Goal: Book appointment/travel/reservation

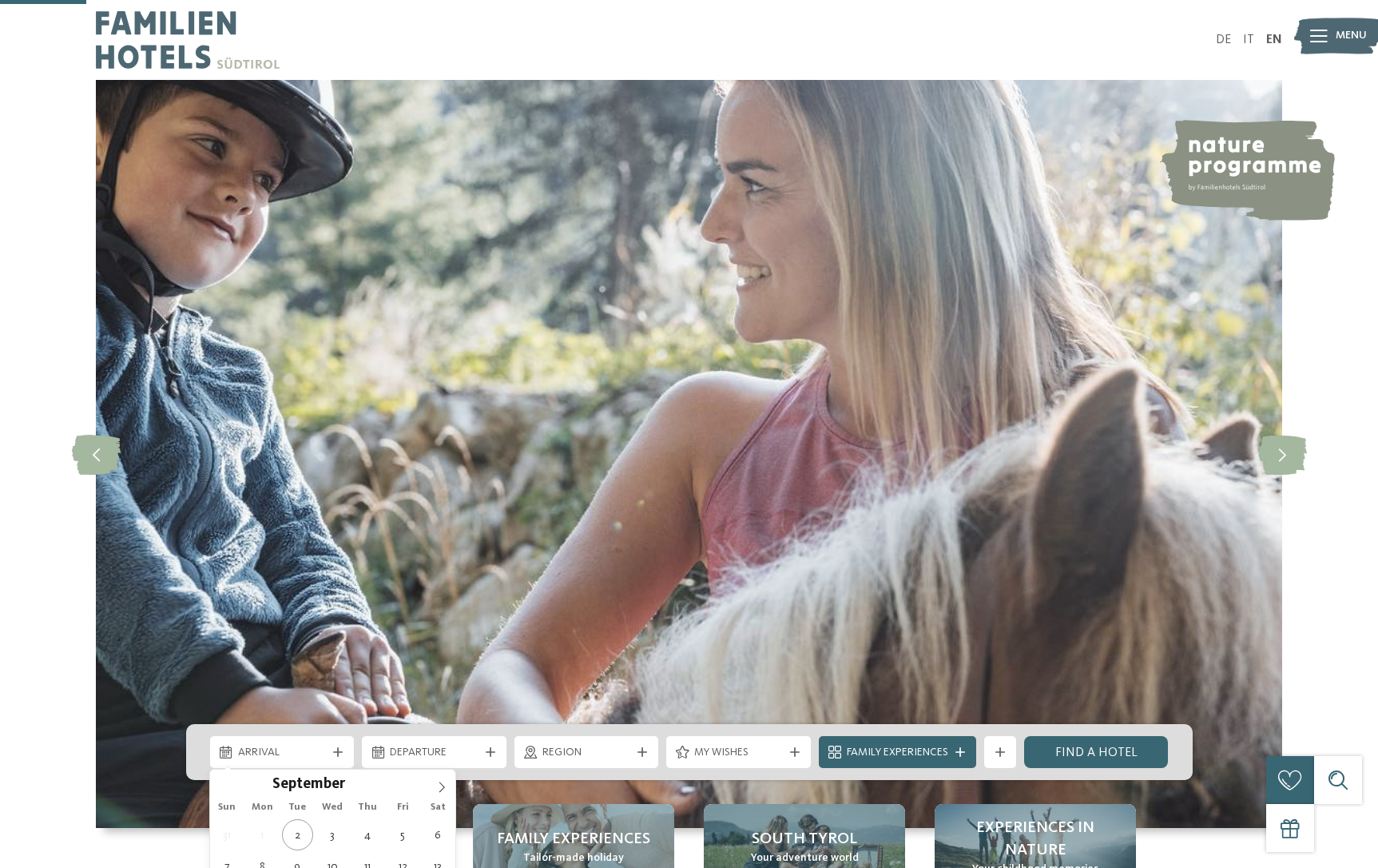
click at [331, 736] on div "Arrival" at bounding box center [283, 752] width 144 height 32
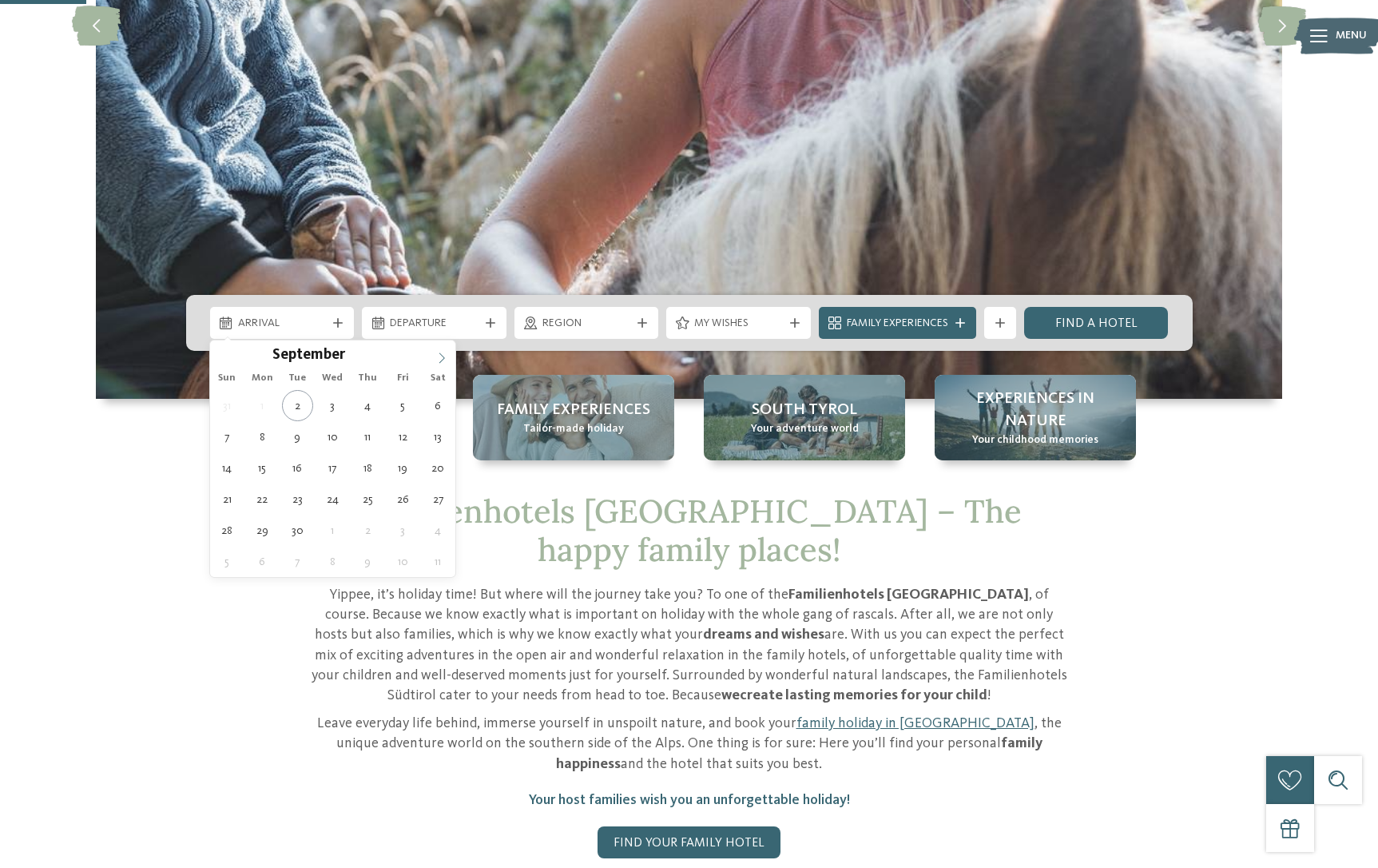
click at [441, 361] on icon at bounding box center [441, 357] width 11 height 11
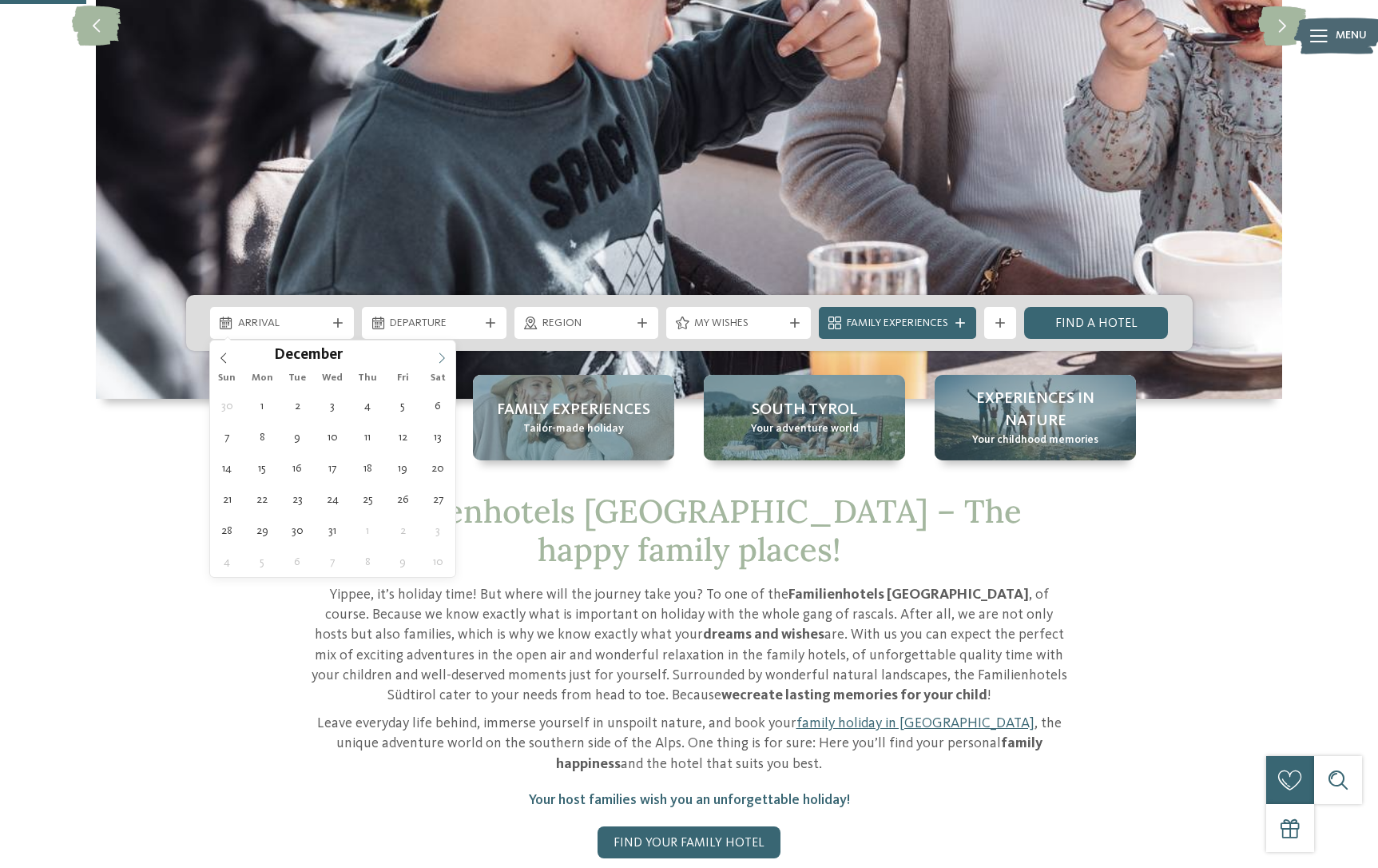
click at [441, 361] on icon at bounding box center [441, 357] width 11 height 11
type input "****"
click at [441, 361] on icon at bounding box center [441, 357] width 11 height 11
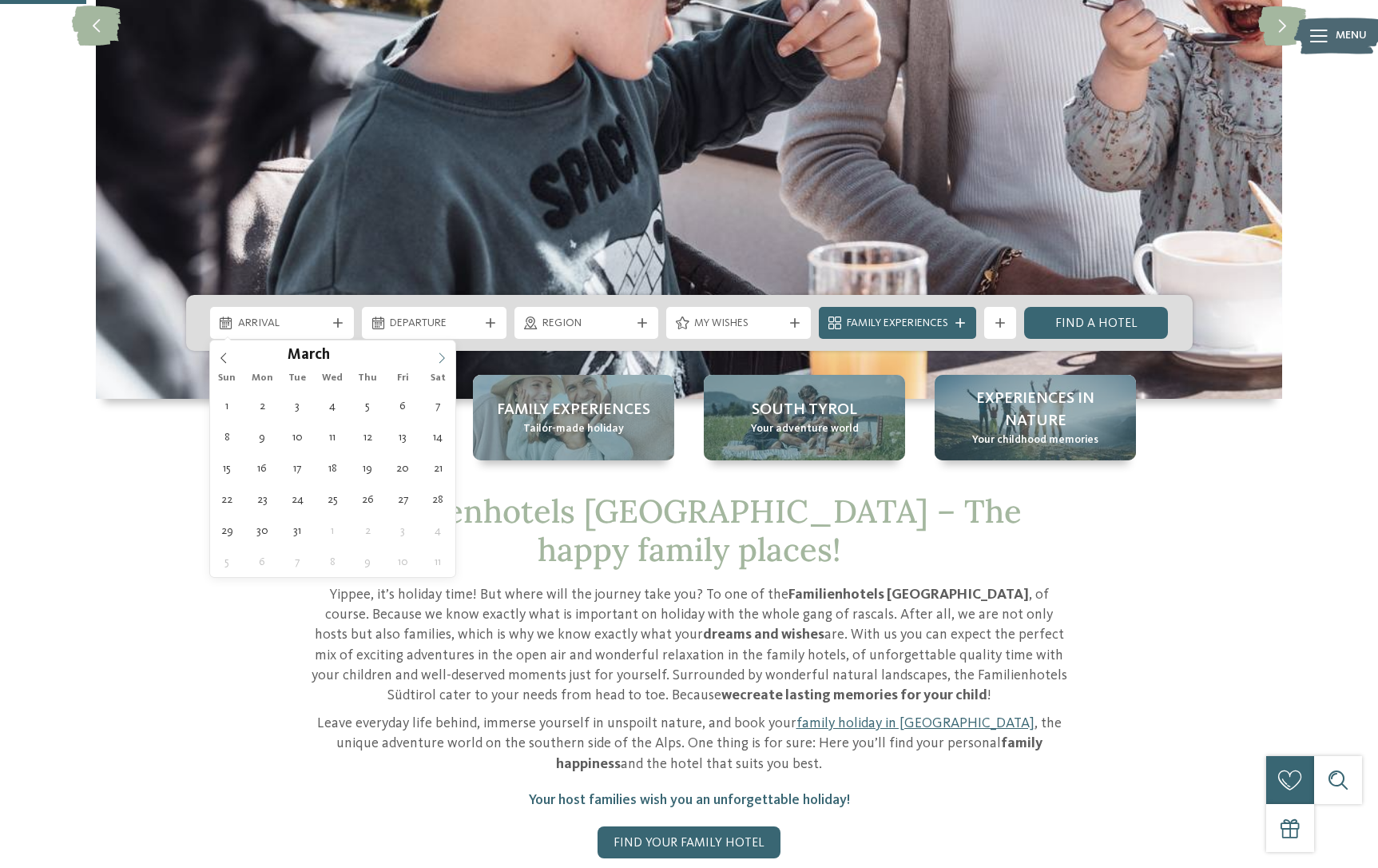
click at [441, 361] on icon at bounding box center [441, 357] width 11 height 11
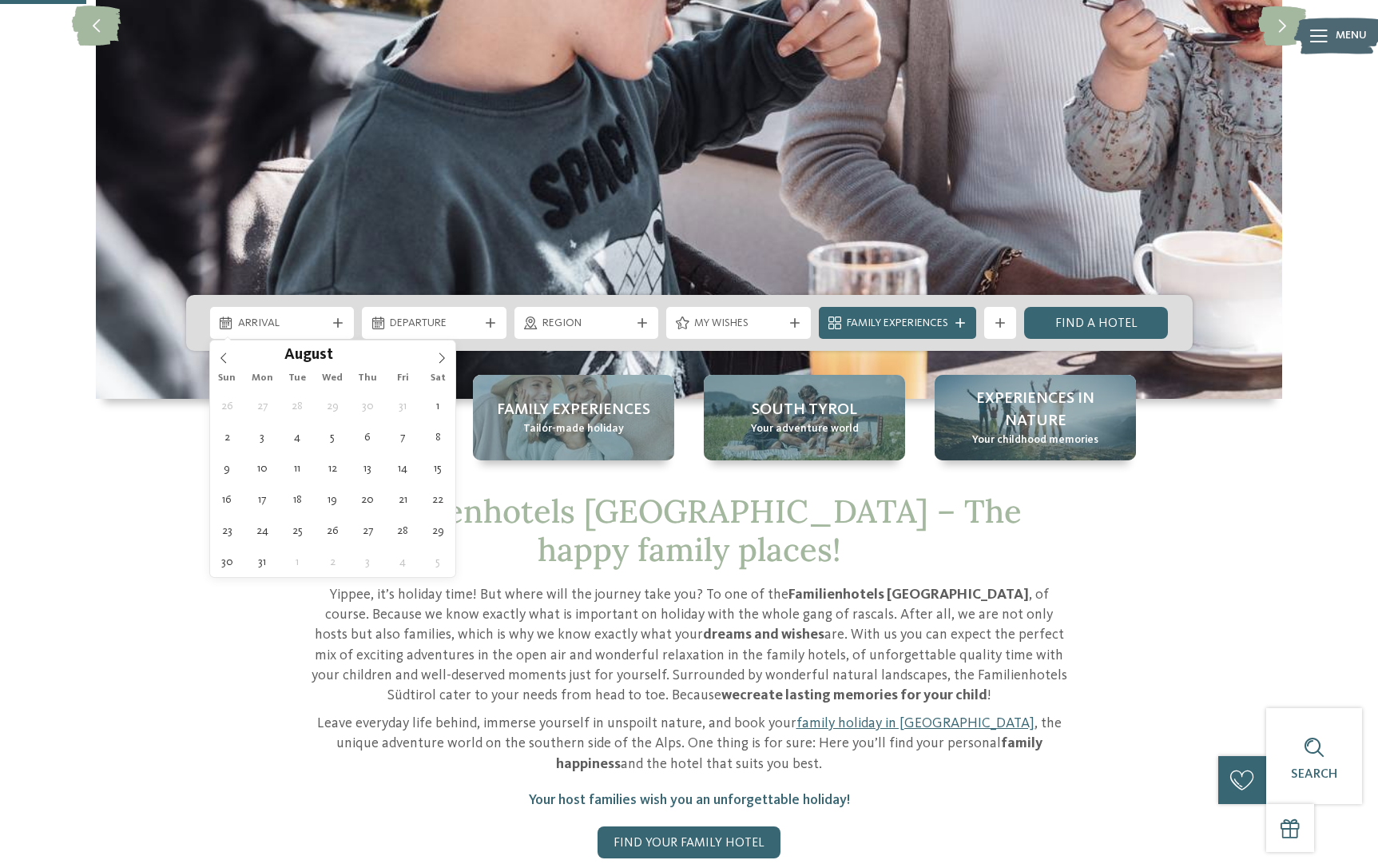
type div "05.08.2026"
type input "****"
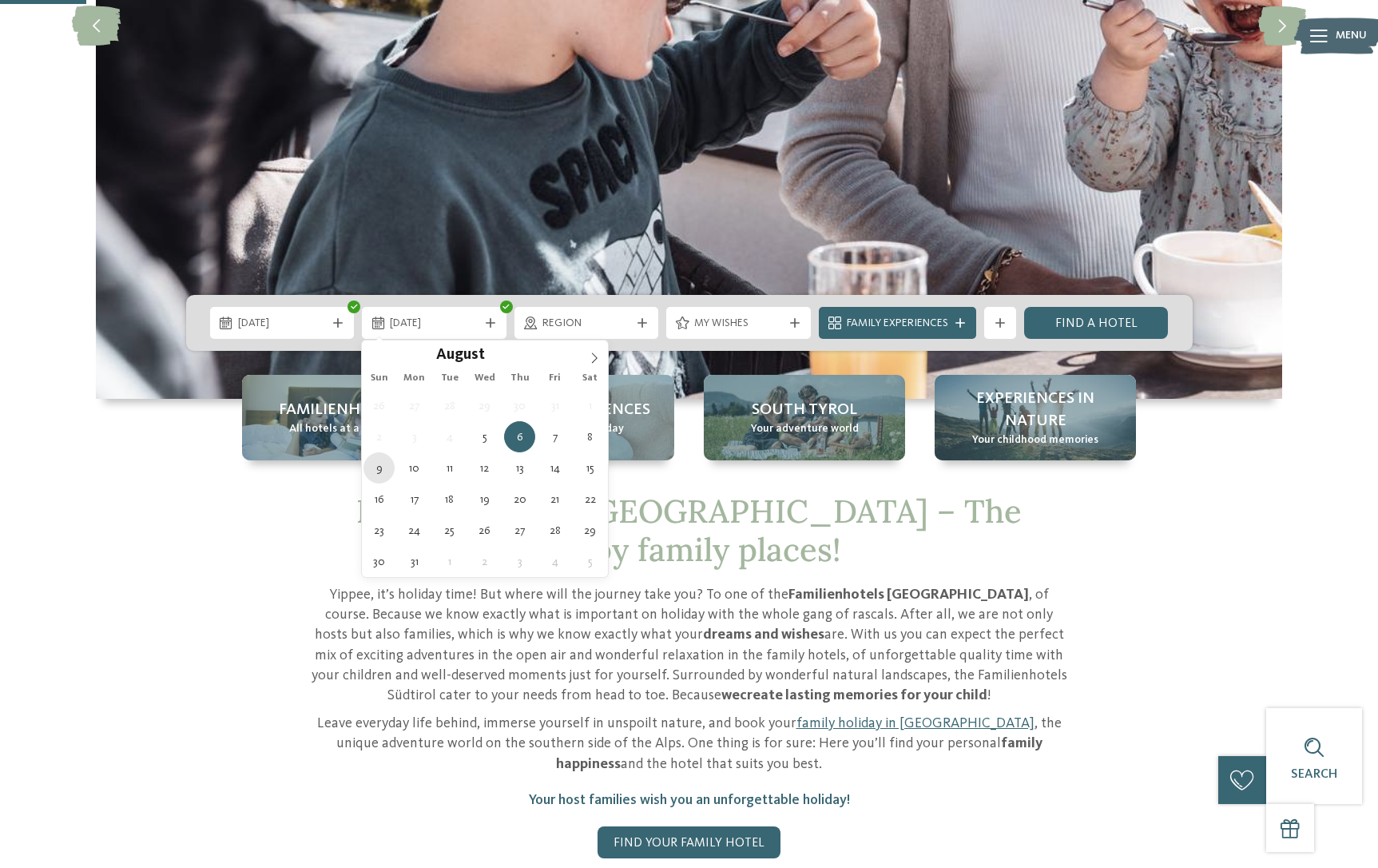
type div "09.08.2026"
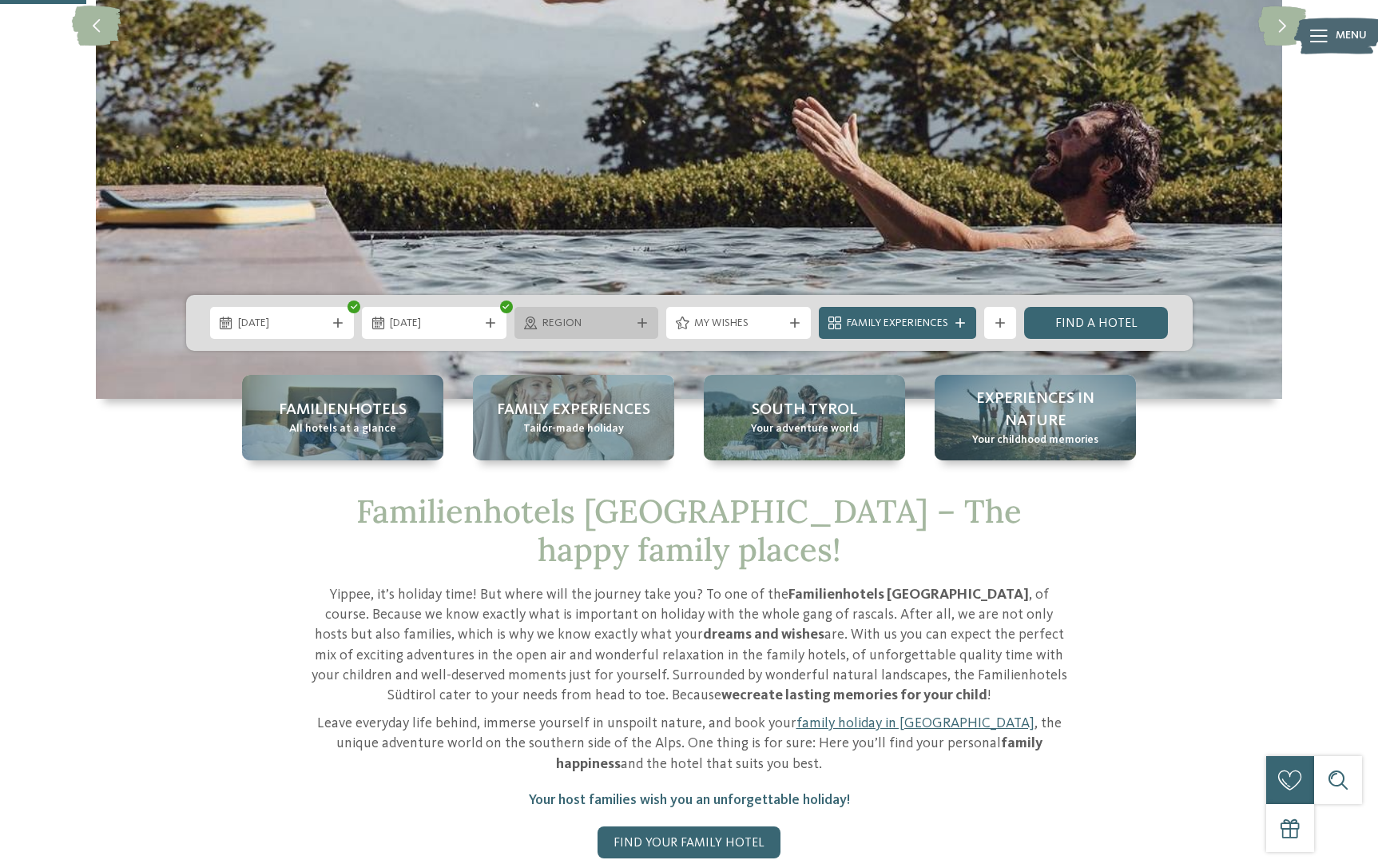
click at [625, 322] on span "Region" at bounding box center [586, 323] width 89 height 16
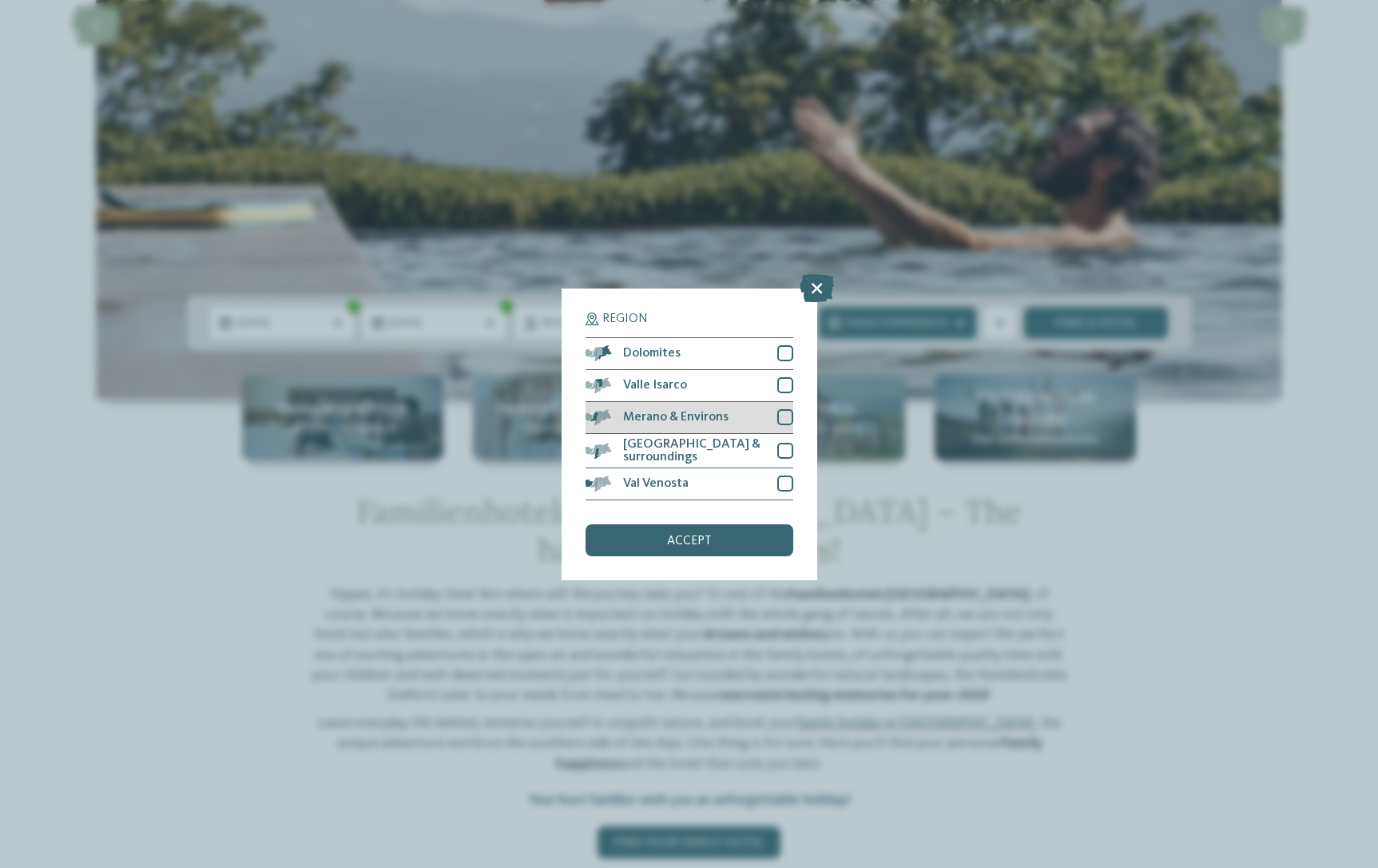
click at [788, 417] on div at bounding box center [785, 417] width 16 height 16
click at [781, 445] on div at bounding box center [785, 451] width 16 height 16
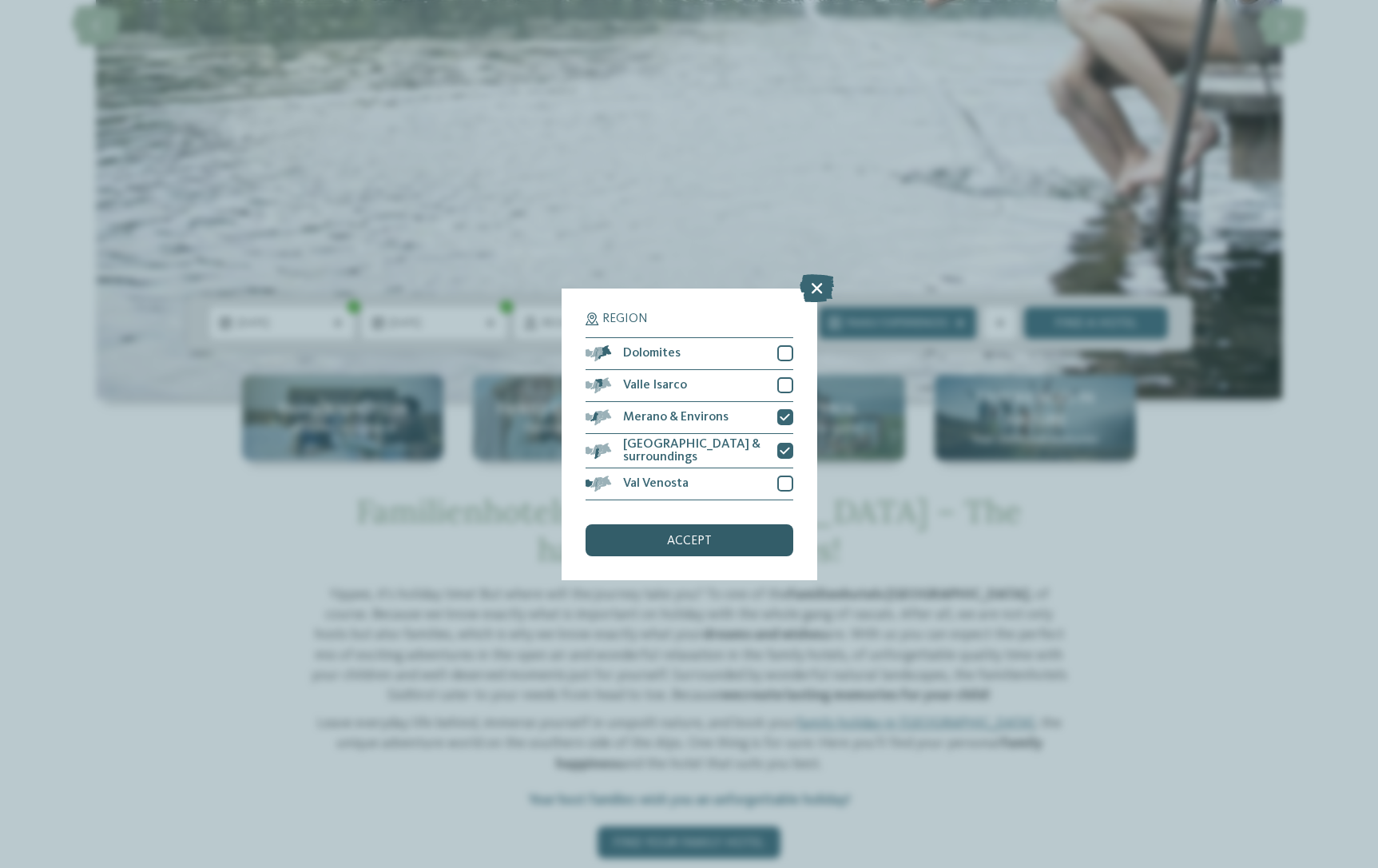
click at [688, 536] on span "accept" at bounding box center [689, 540] width 45 height 13
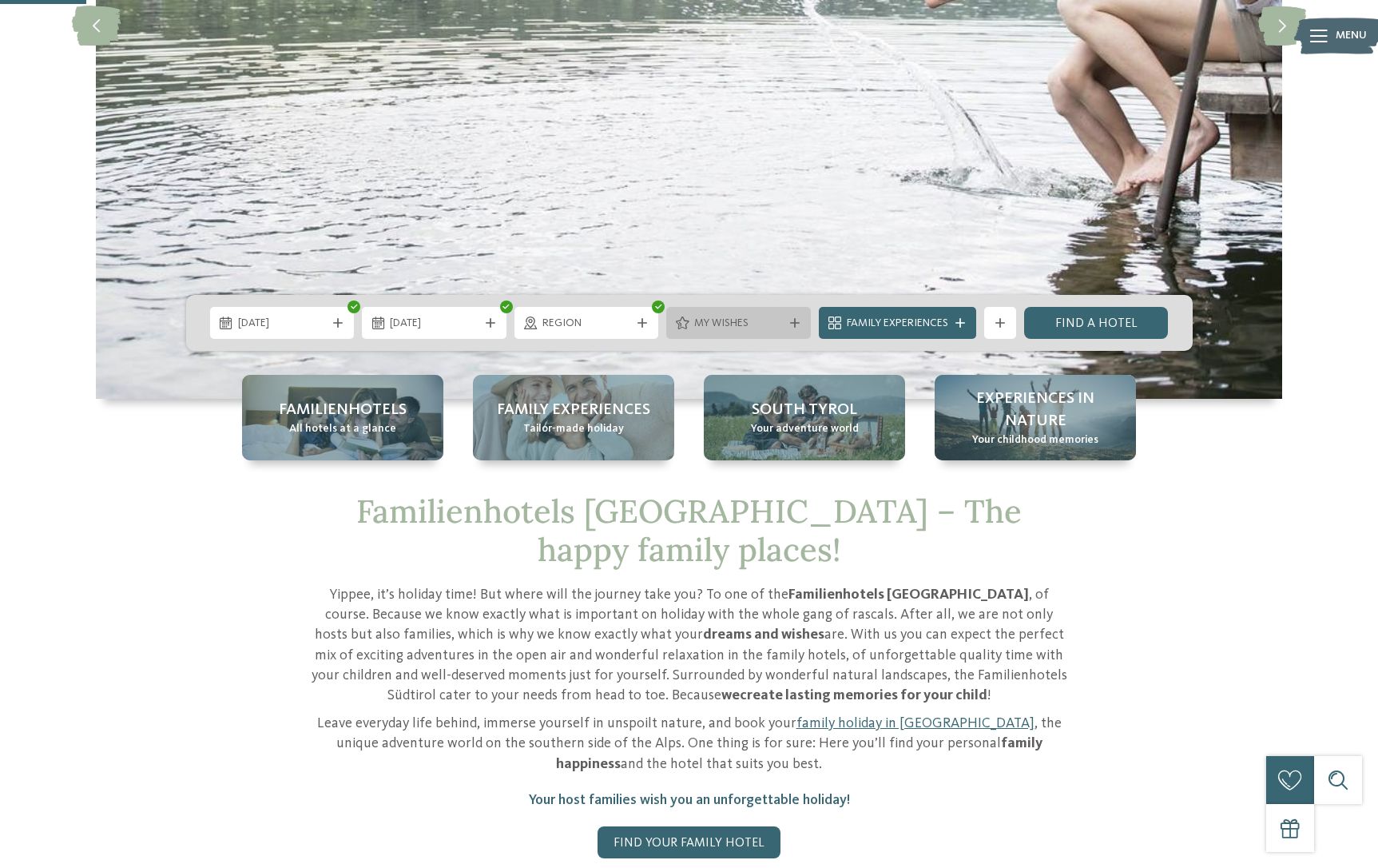
click at [783, 325] on div "My wishes" at bounding box center [739, 322] width 97 height 18
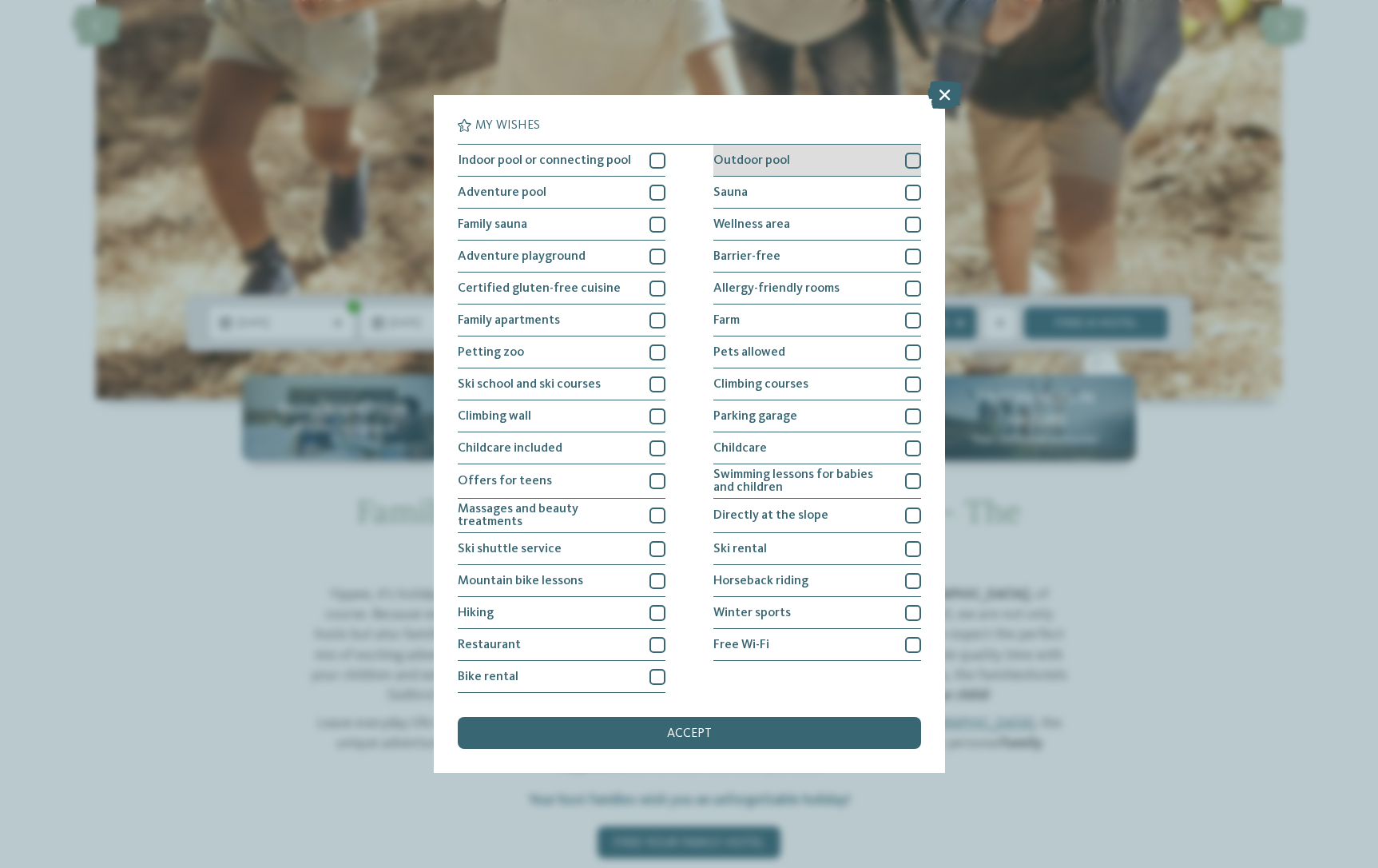
click at [913, 160] on div at bounding box center [913, 160] width 16 height 16
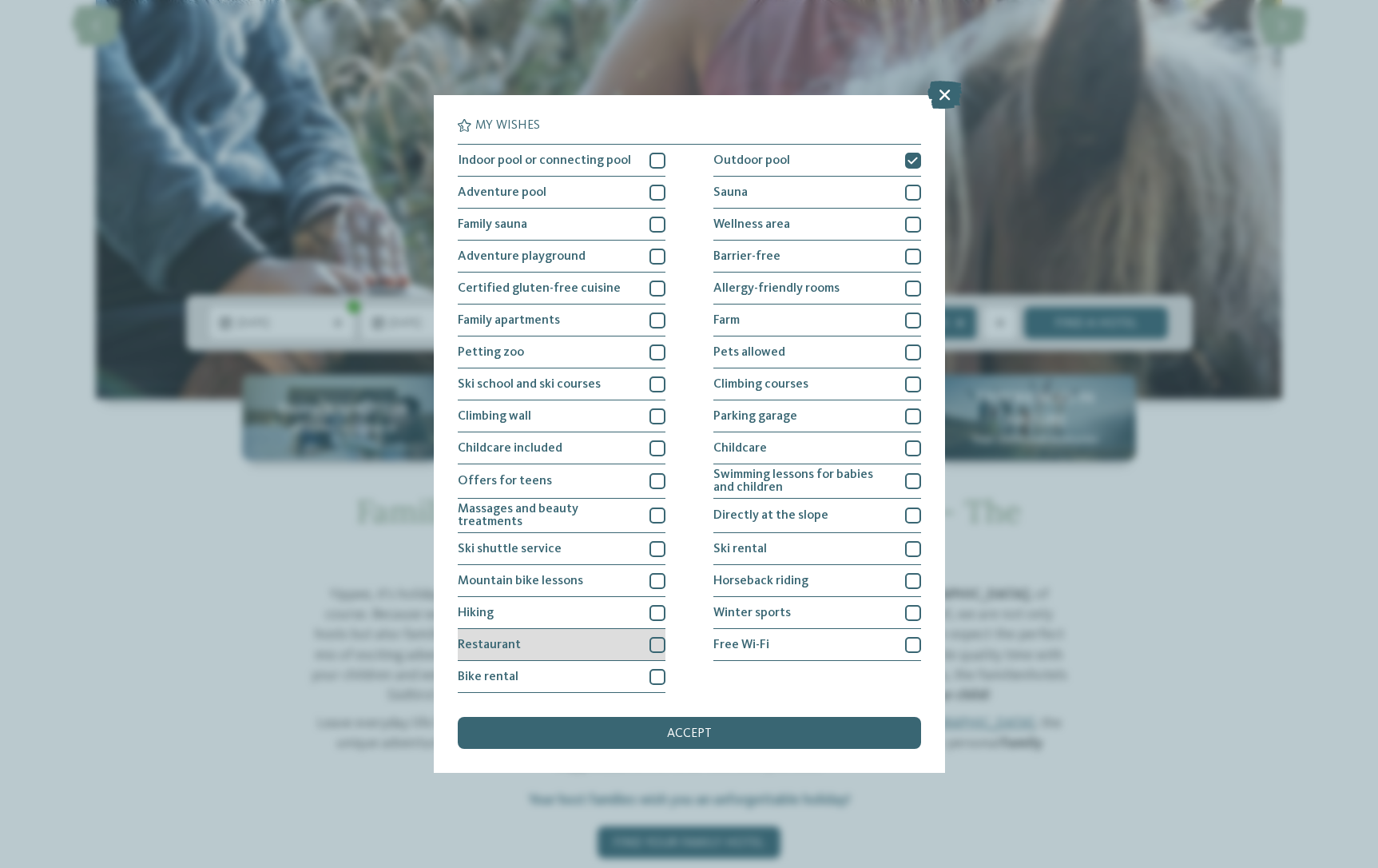
click at [553, 647] on div "Restaurant" at bounding box center [562, 645] width 208 height 32
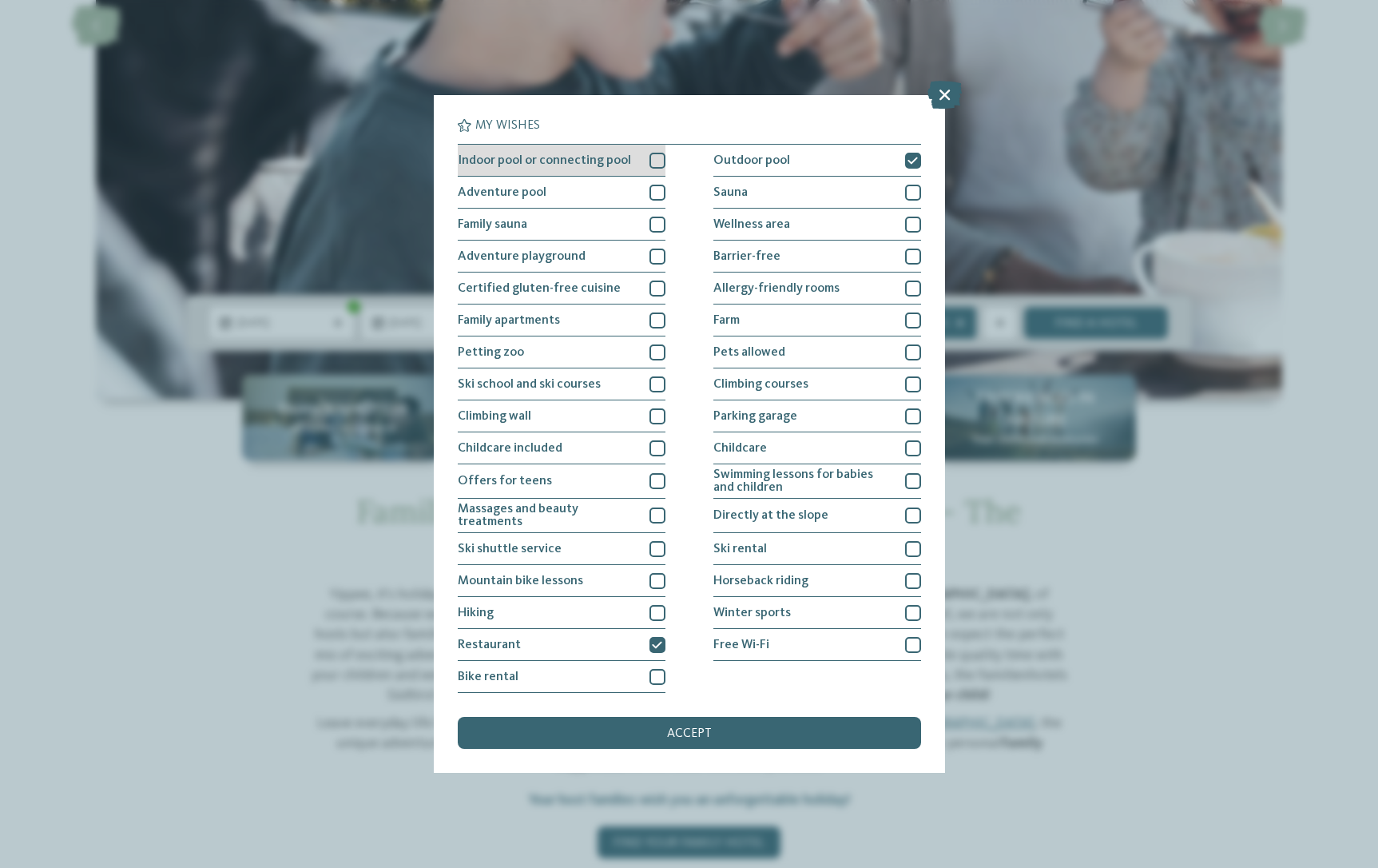
click at [654, 159] on div at bounding box center [658, 160] width 16 height 16
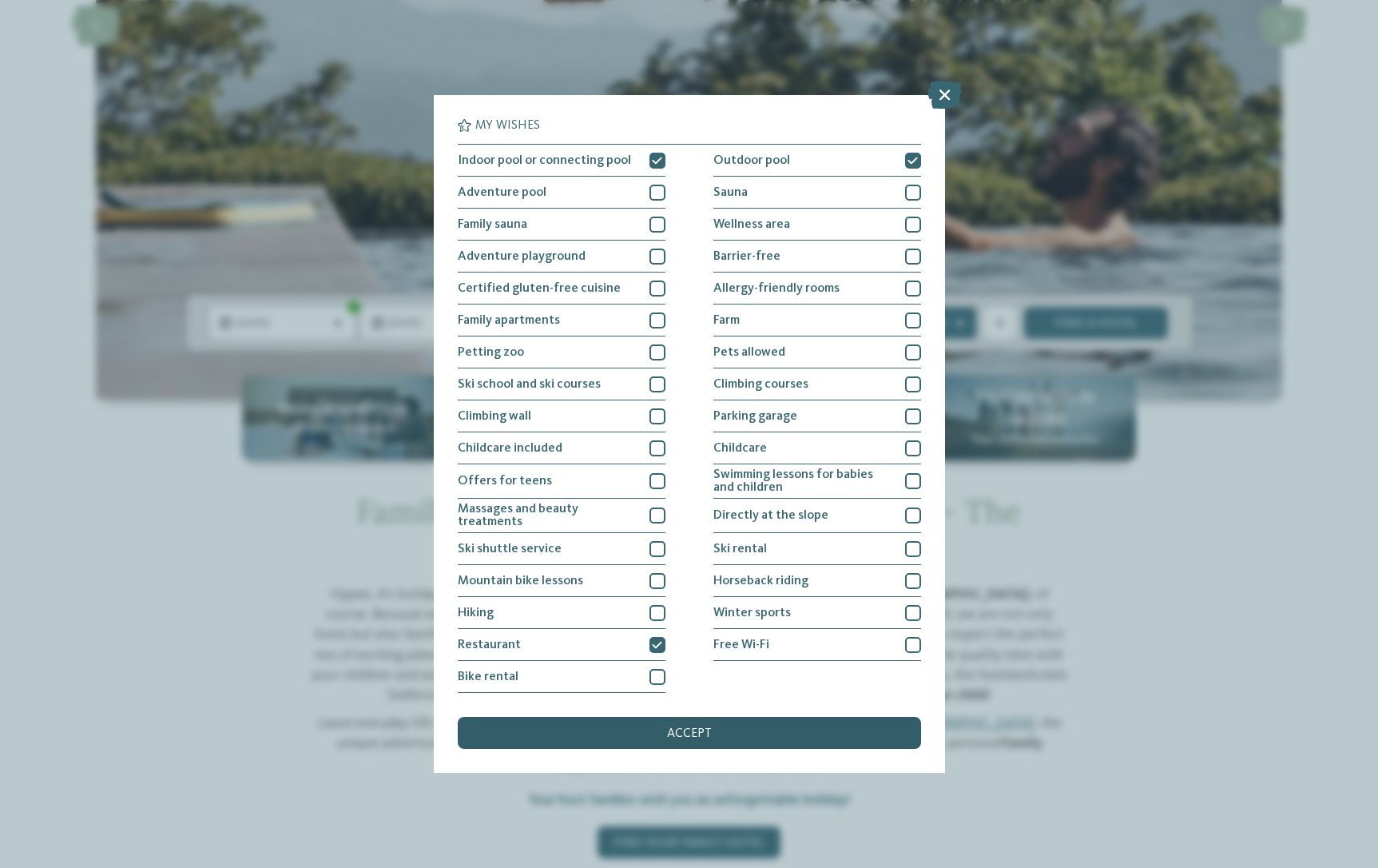
click at [629, 732] on div "accept" at bounding box center [690, 733] width 463 height 32
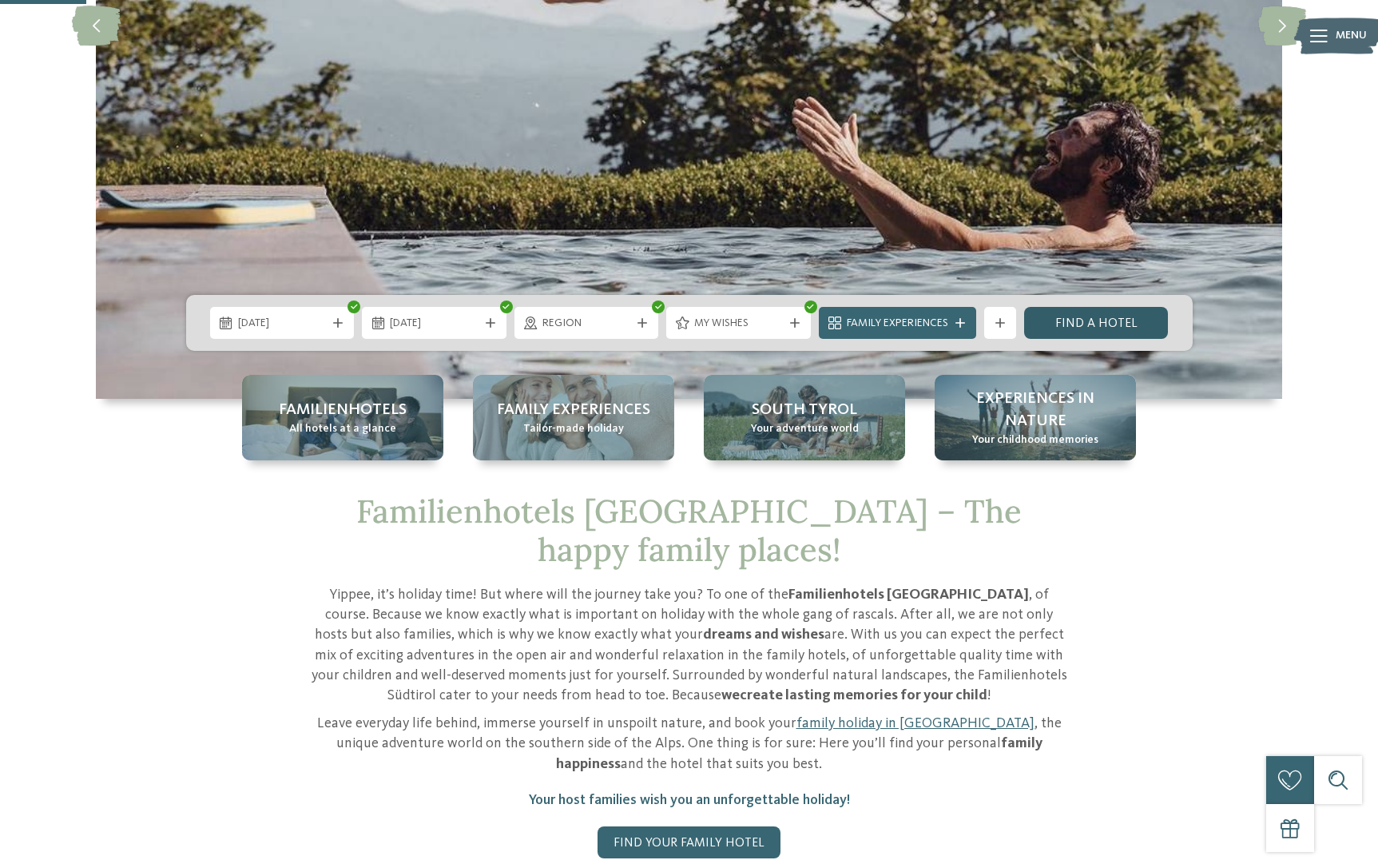
click at [1084, 318] on link "Find a hotel" at bounding box center [1096, 323] width 144 height 32
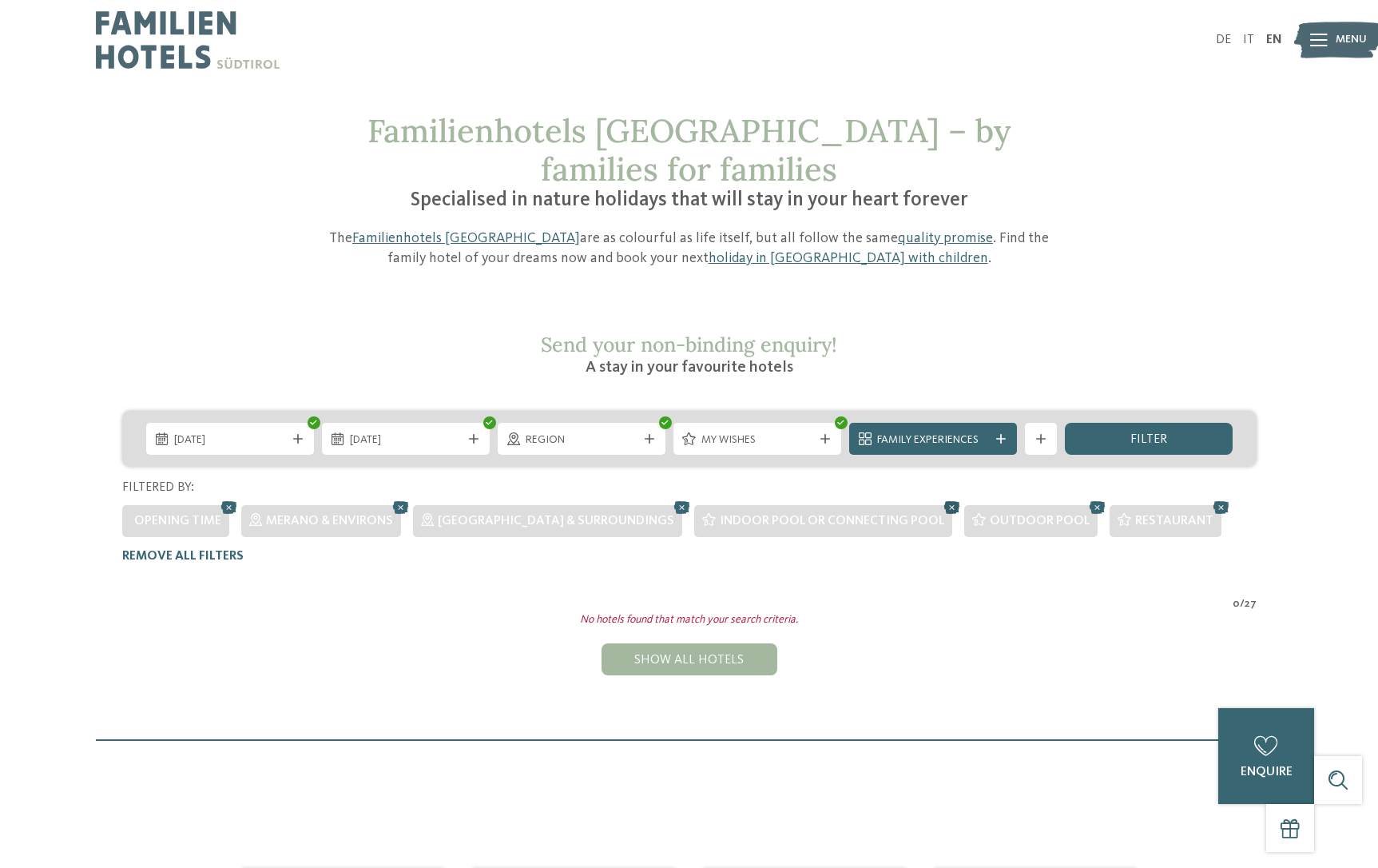
click at [940, 497] on icon at bounding box center [952, 507] width 24 height 20
click at [821, 497] on icon at bounding box center [832, 507] width 24 height 20
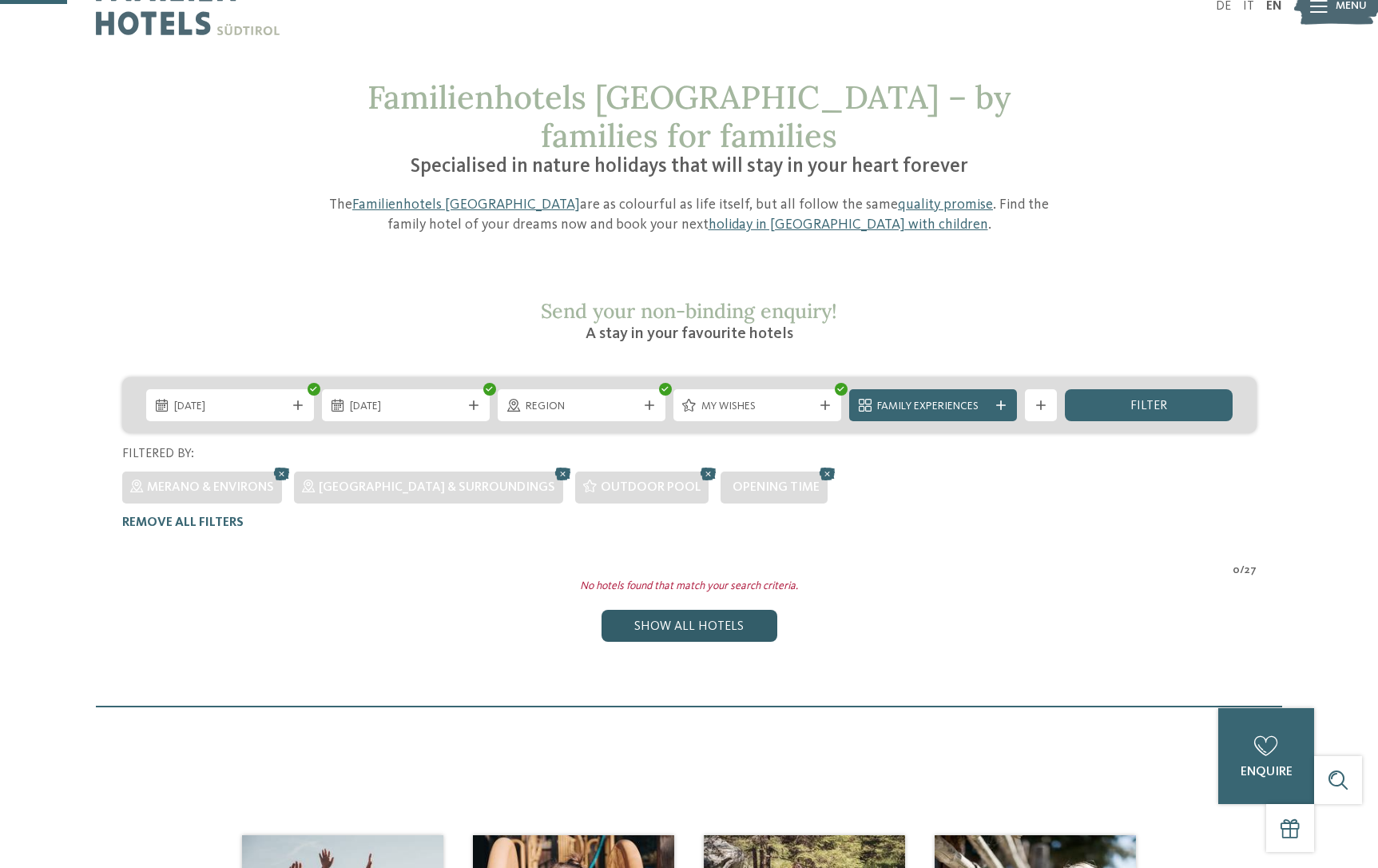
scroll to position [32, 0]
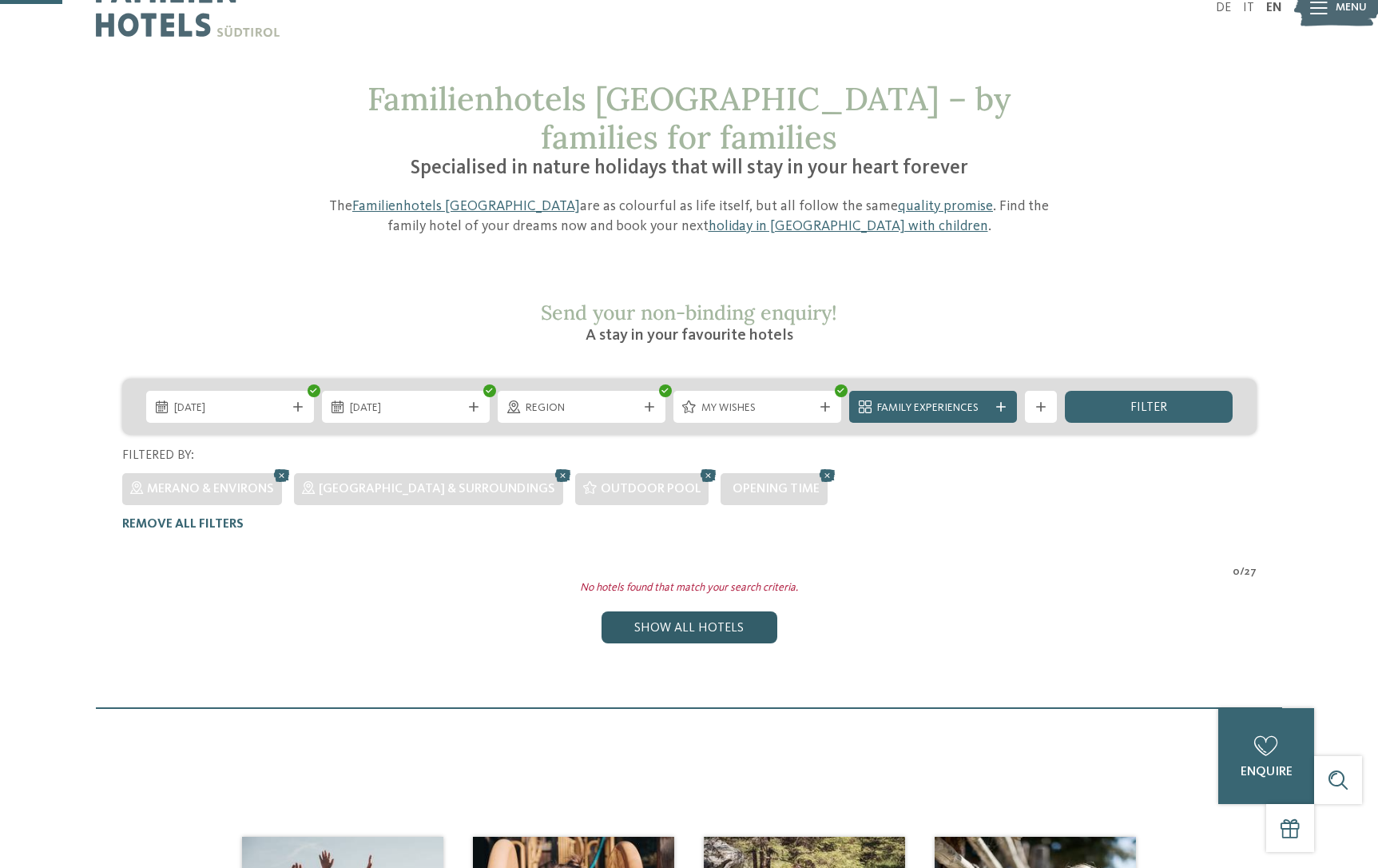
click at [693, 611] on div "Show all hotels" at bounding box center [689, 627] width 176 height 32
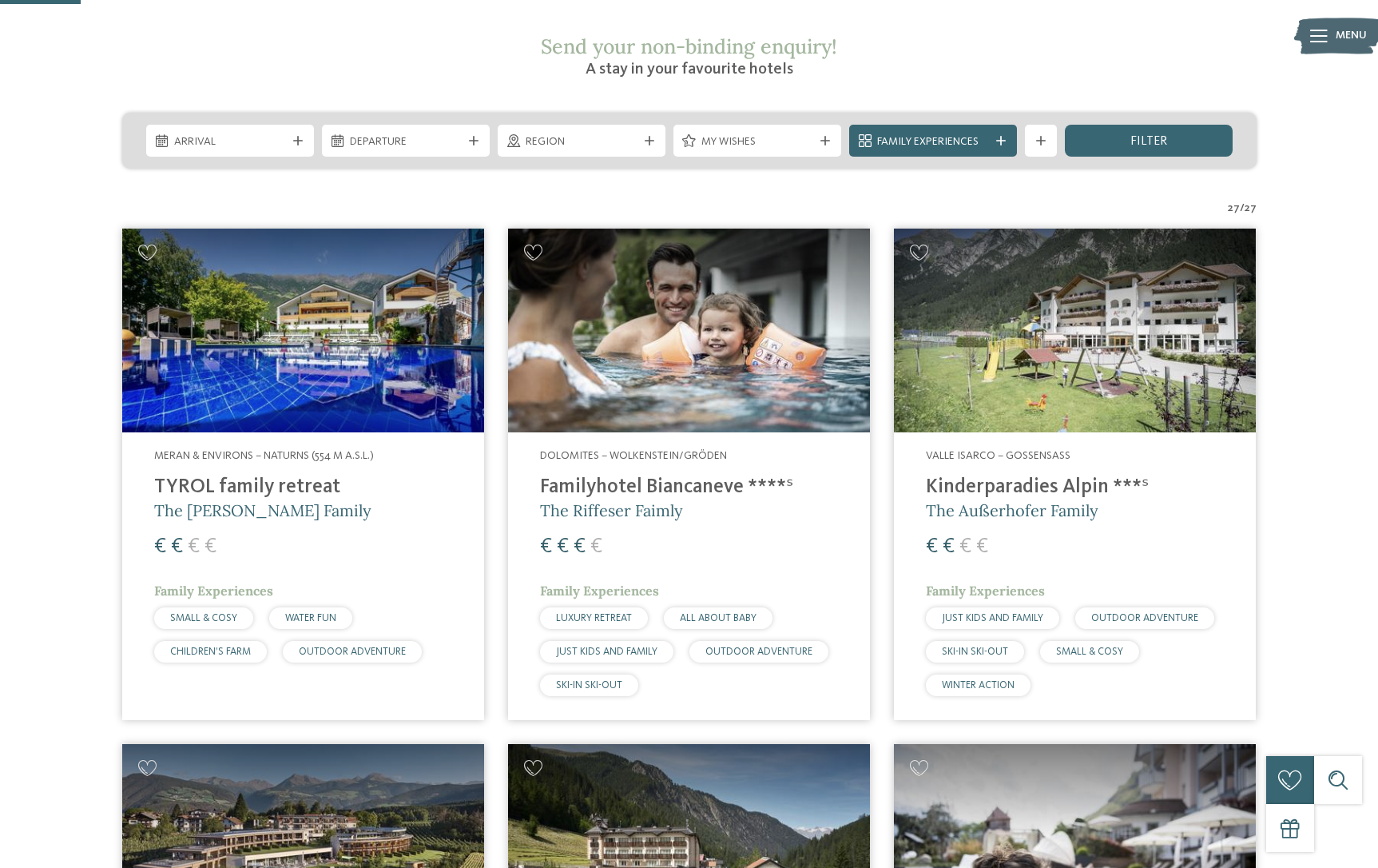
scroll to position [296, 0]
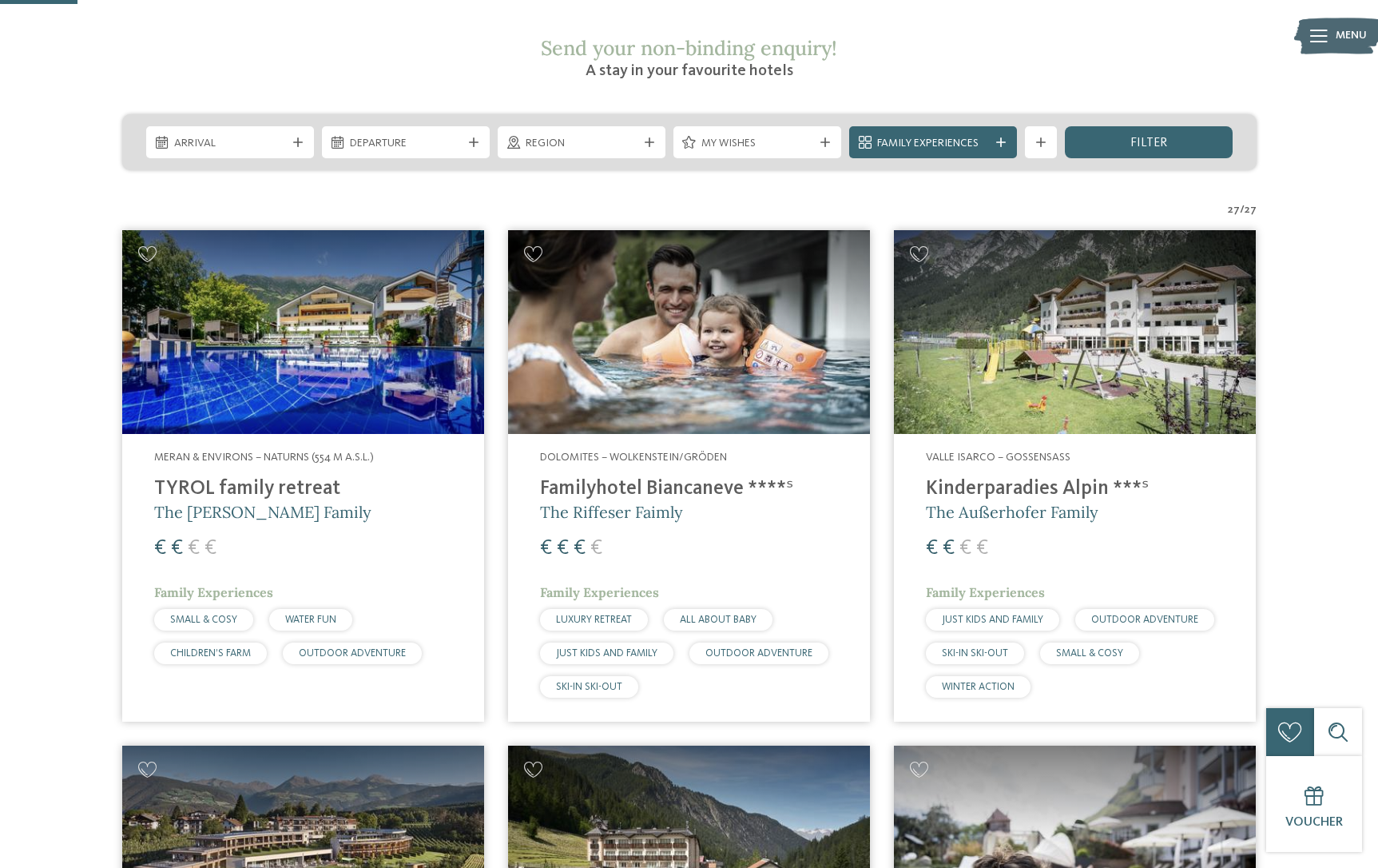
click at [314, 301] on img at bounding box center [303, 332] width 362 height 204
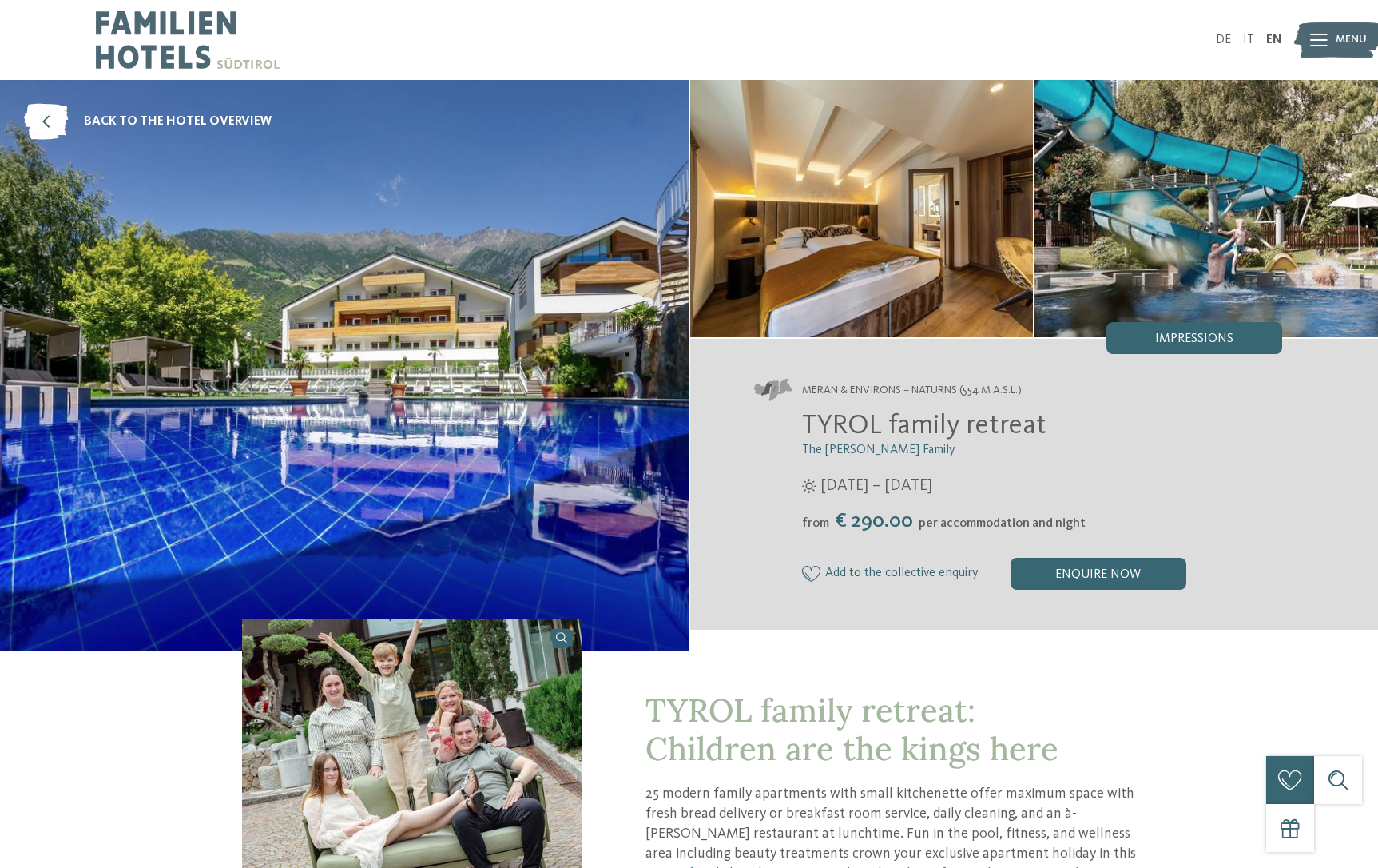
click at [342, 212] on img at bounding box center [344, 365] width 689 height 571
click at [941, 239] on img at bounding box center [862, 208] width 344 height 257
click at [1192, 344] on span "Impressions" at bounding box center [1195, 339] width 78 height 13
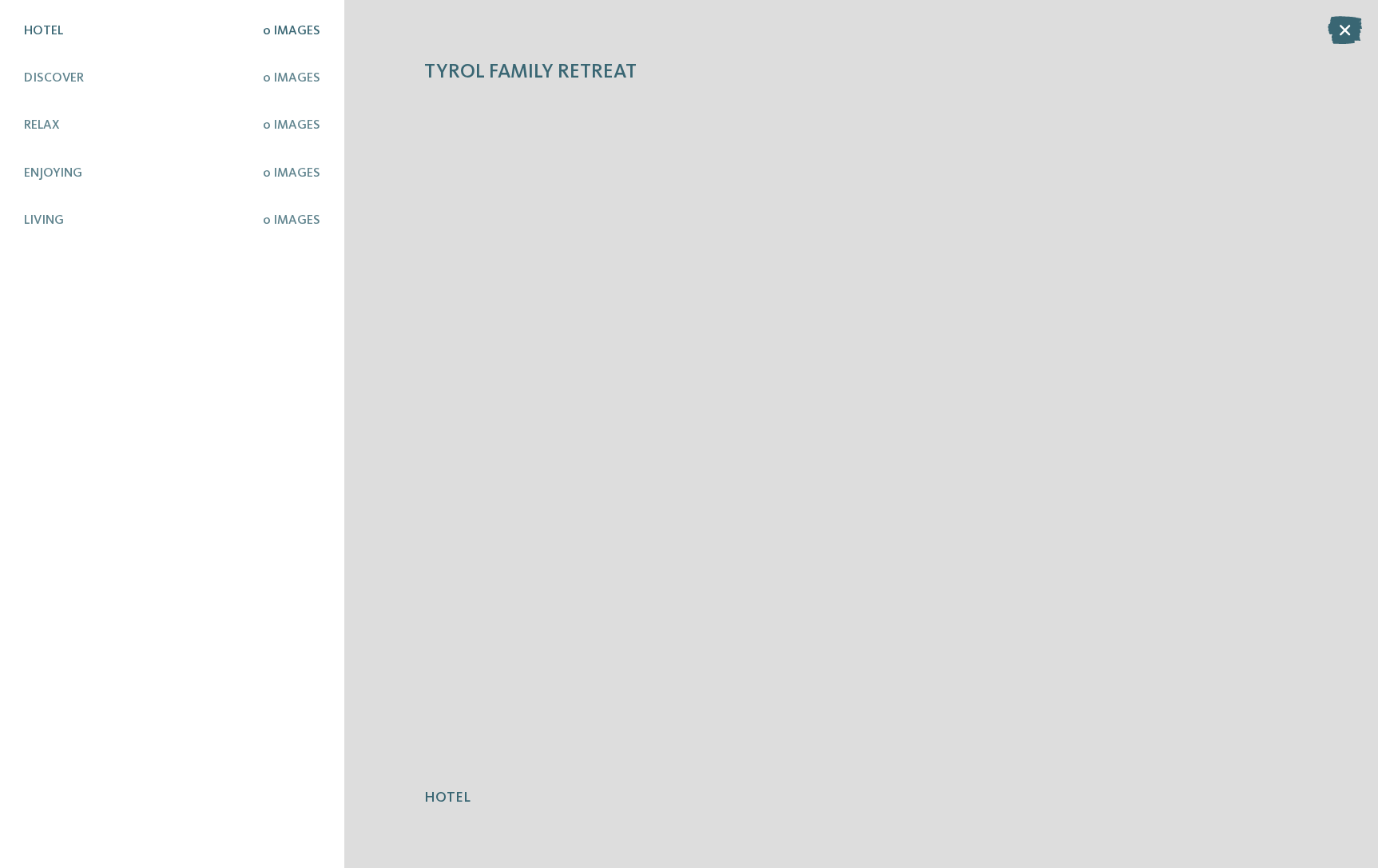
click at [1346, 33] on icon at bounding box center [1345, 30] width 34 height 28
